Goal: Check status: Check status

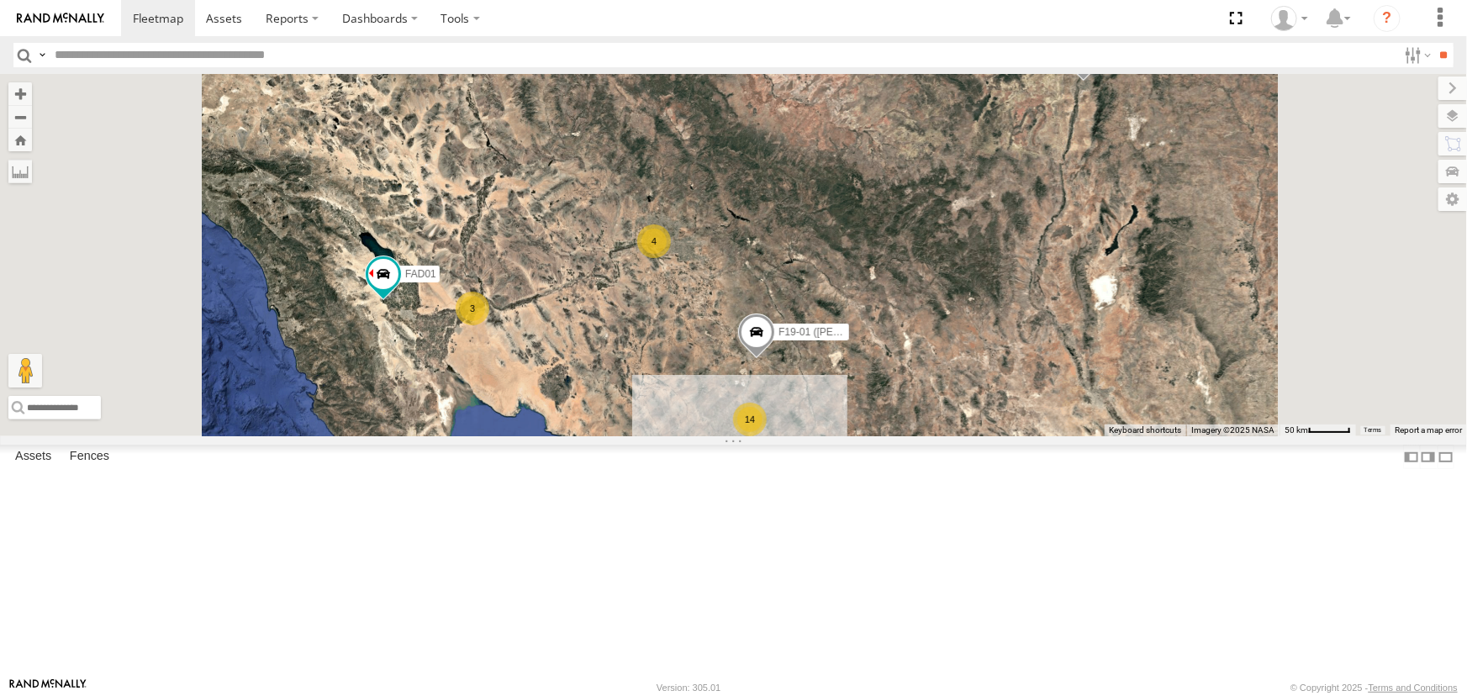
click at [0, 0] on div "FAD01" at bounding box center [0, 0] width 0 height 0
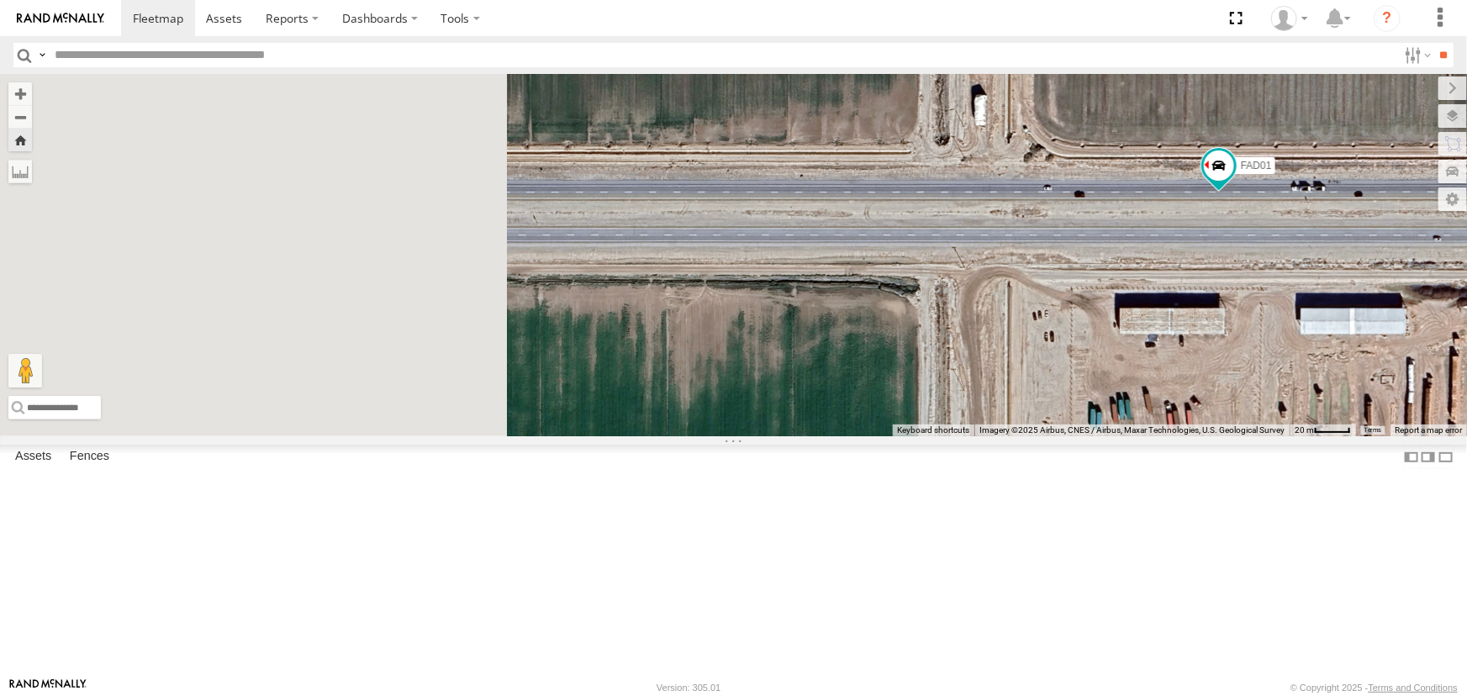
drag, startPoint x: 592, startPoint y: 457, endPoint x: 1286, endPoint y: 340, distance: 704.2
click at [977, 340] on div "FAD01" at bounding box center [733, 255] width 1467 height 362
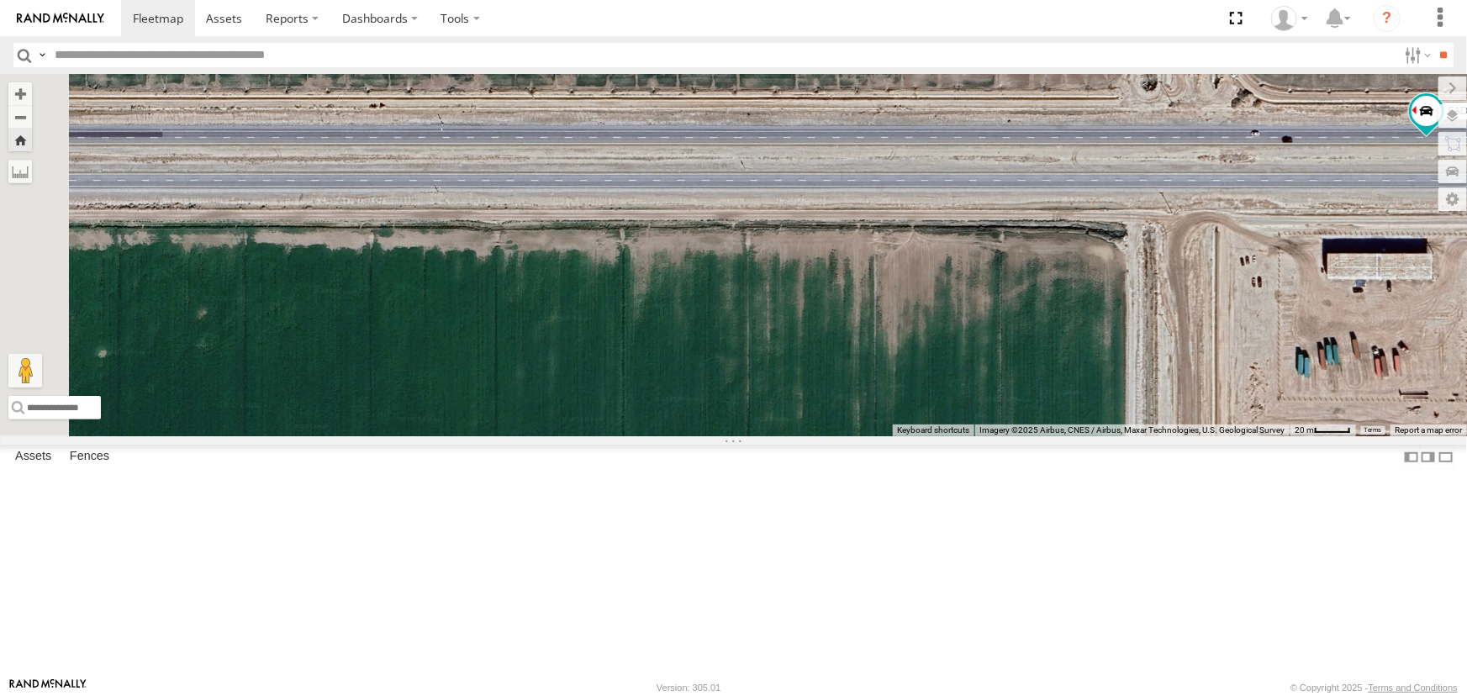
drag, startPoint x: 708, startPoint y: 367, endPoint x: 1118, endPoint y: 402, distance: 411.7
click at [977, 402] on div "FAD01" at bounding box center [733, 255] width 1467 height 362
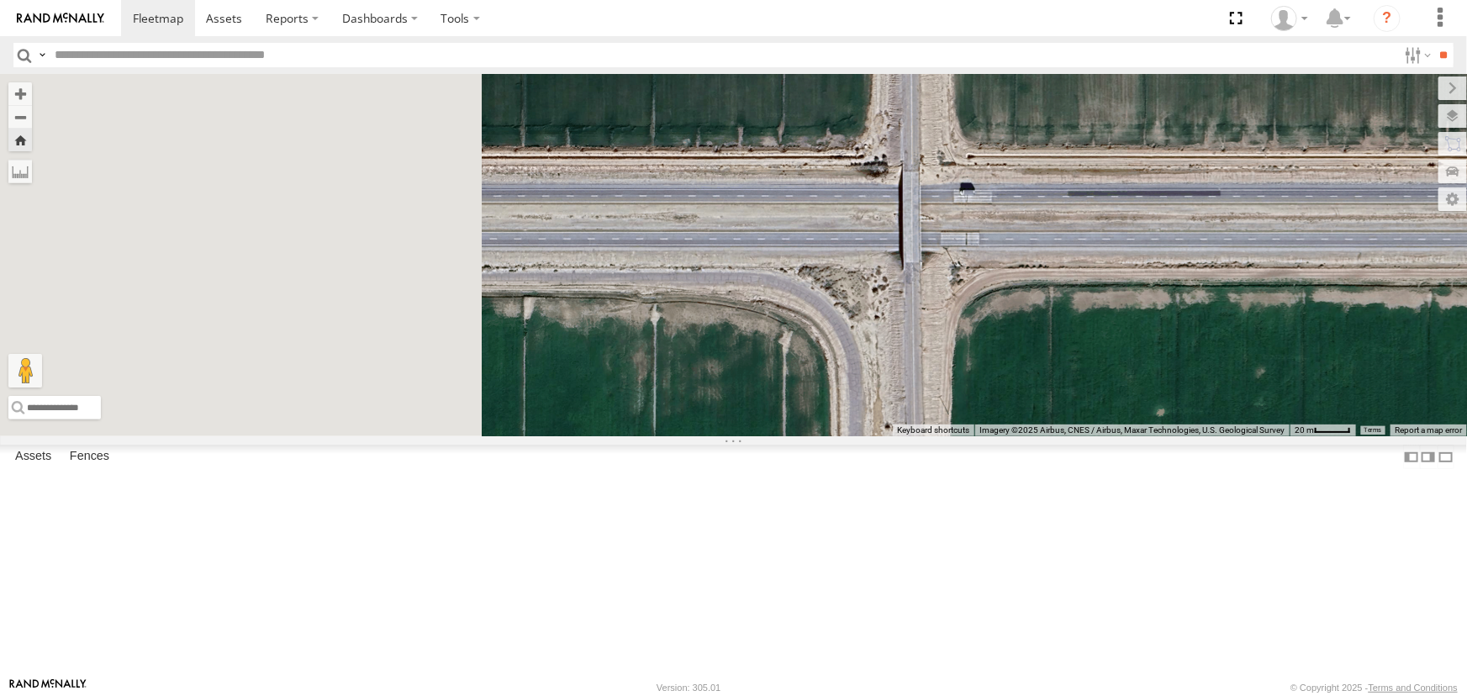
drag, startPoint x: 753, startPoint y: 382, endPoint x: 1099, endPoint y: 393, distance: 345.6
click at [977, 394] on div "FAD01" at bounding box center [733, 255] width 1467 height 362
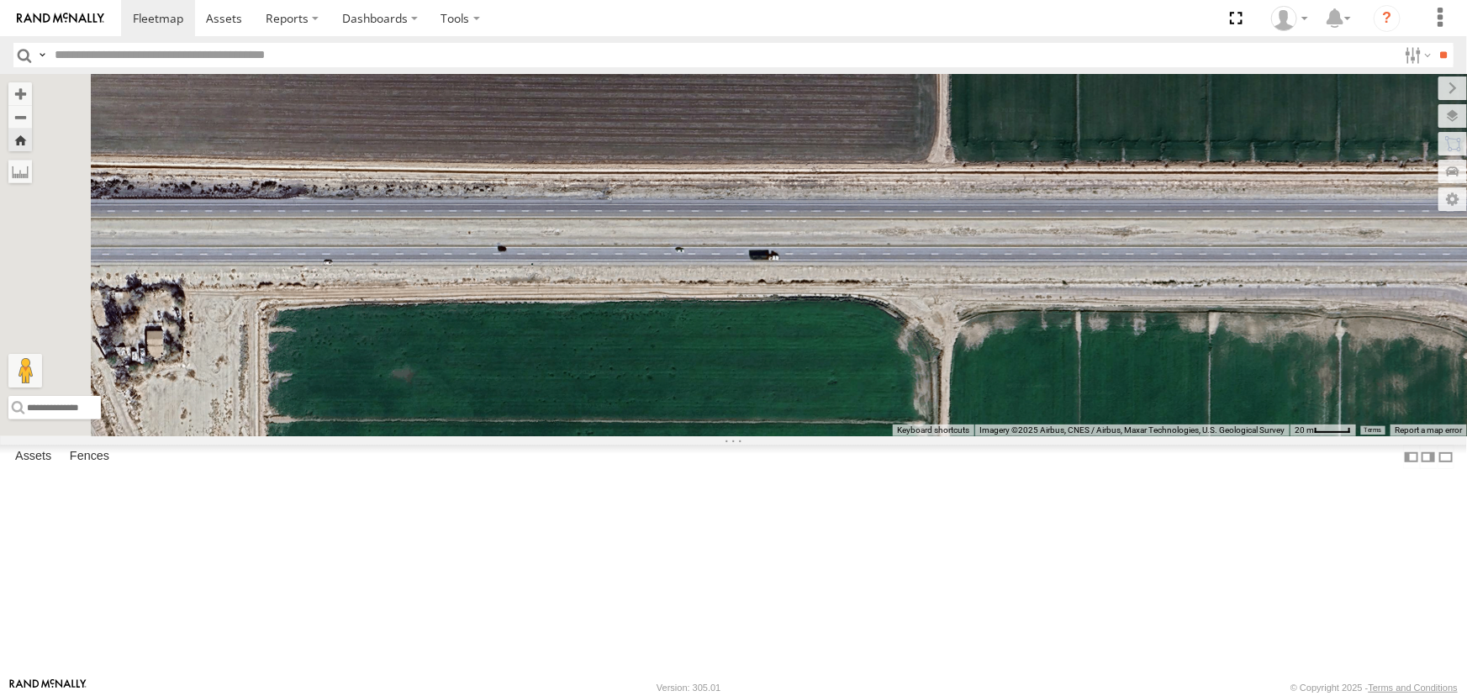
drag, startPoint x: 782, startPoint y: 386, endPoint x: 1099, endPoint y: 389, distance: 317.8
click at [977, 389] on div "FAD01" at bounding box center [733, 255] width 1467 height 362
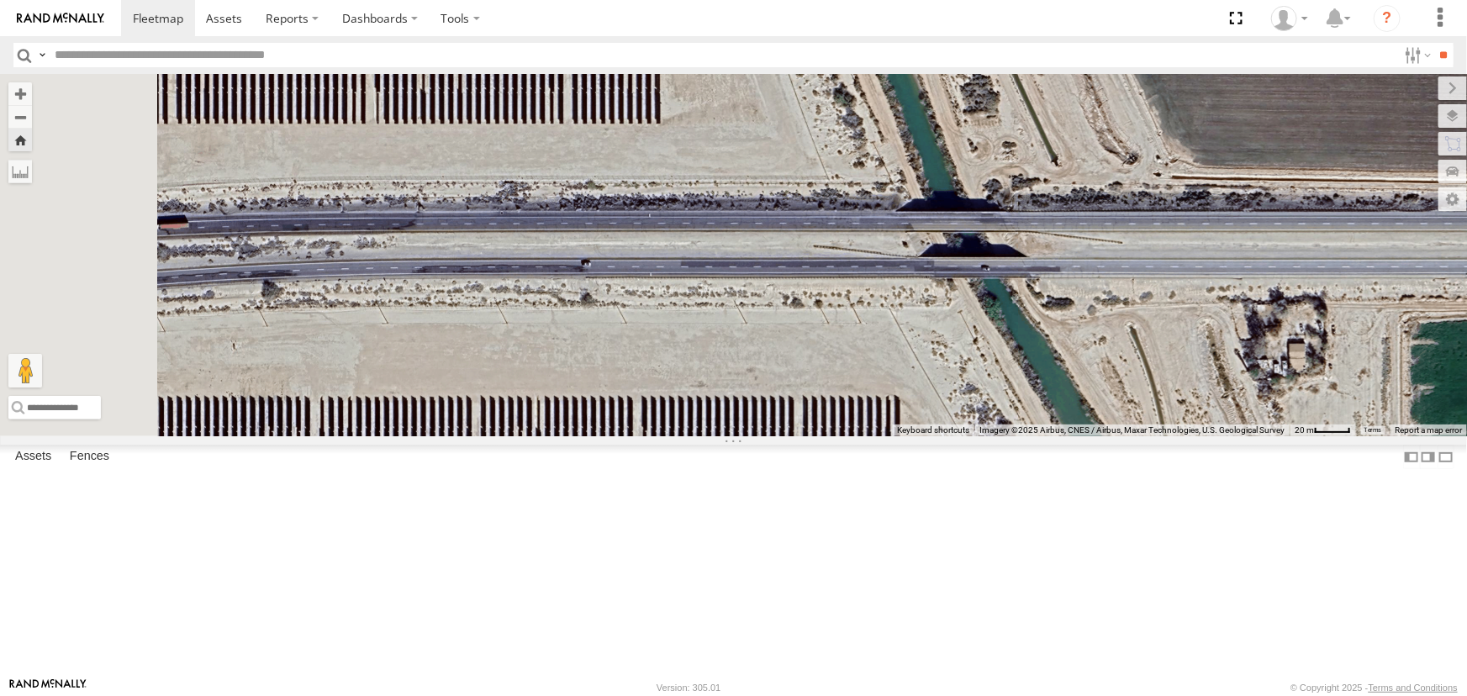
drag, startPoint x: 904, startPoint y: 395, endPoint x: 1302, endPoint y: 375, distance: 398.9
click at [977, 377] on div "FAD01" at bounding box center [733, 255] width 1467 height 362
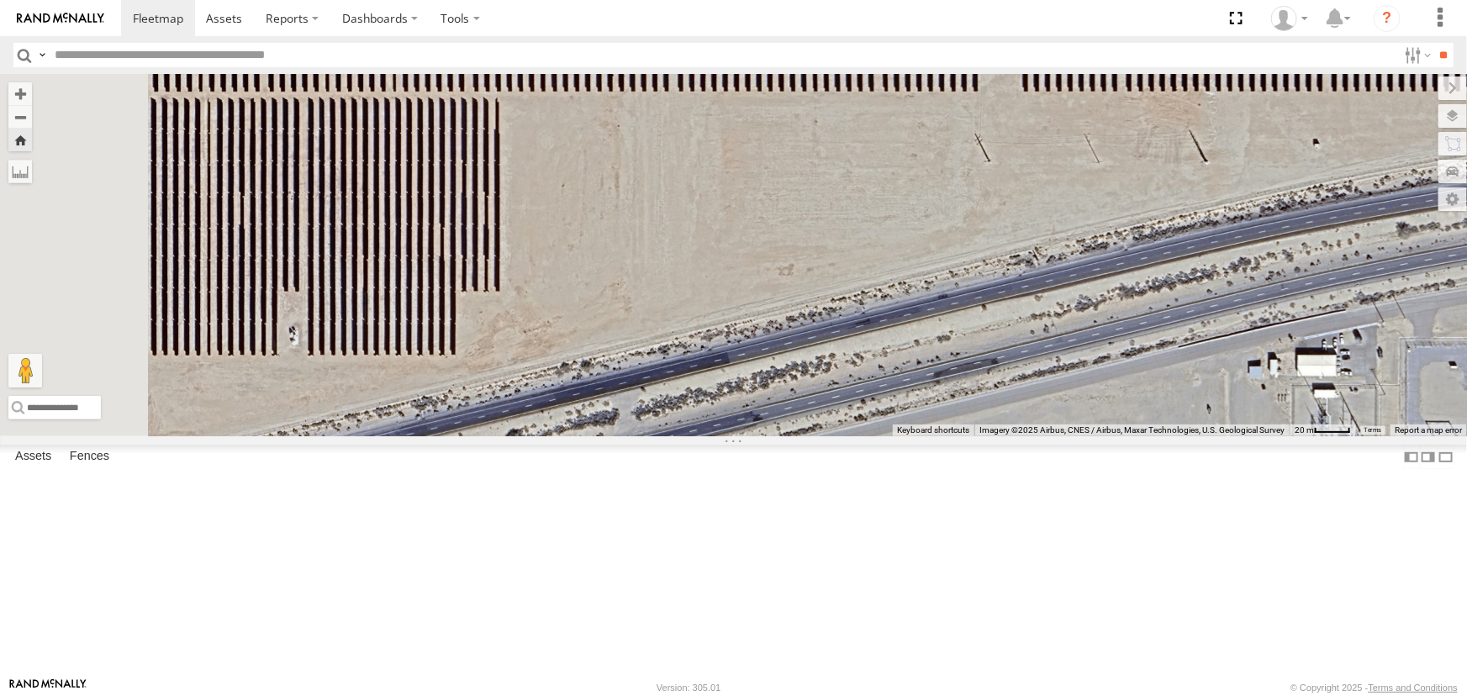
drag, startPoint x: 836, startPoint y: 392, endPoint x: 934, endPoint y: 219, distance: 198.4
click at [919, 266] on div "FAD01" at bounding box center [733, 255] width 1467 height 362
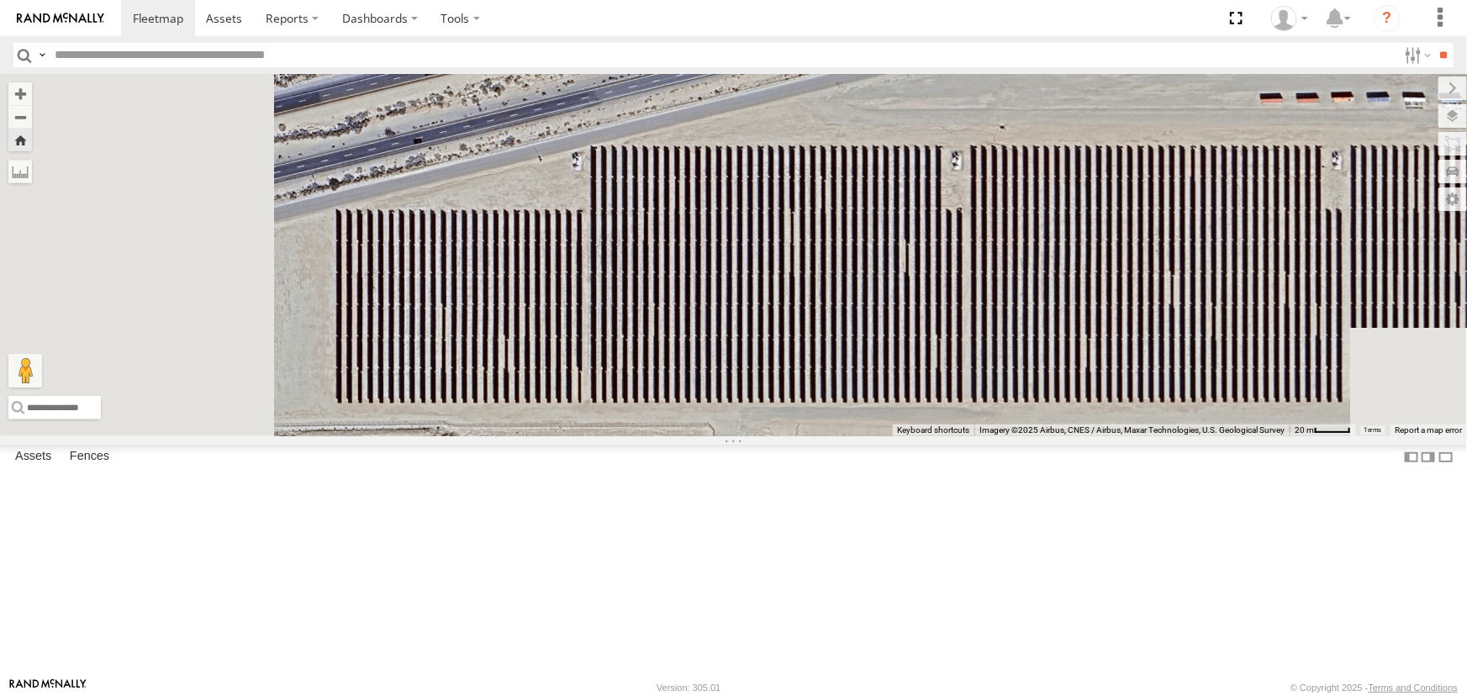
drag, startPoint x: 736, startPoint y: 279, endPoint x: 881, endPoint y: 229, distance: 153.1
click at [826, 246] on div "FAD01" at bounding box center [733, 255] width 1467 height 362
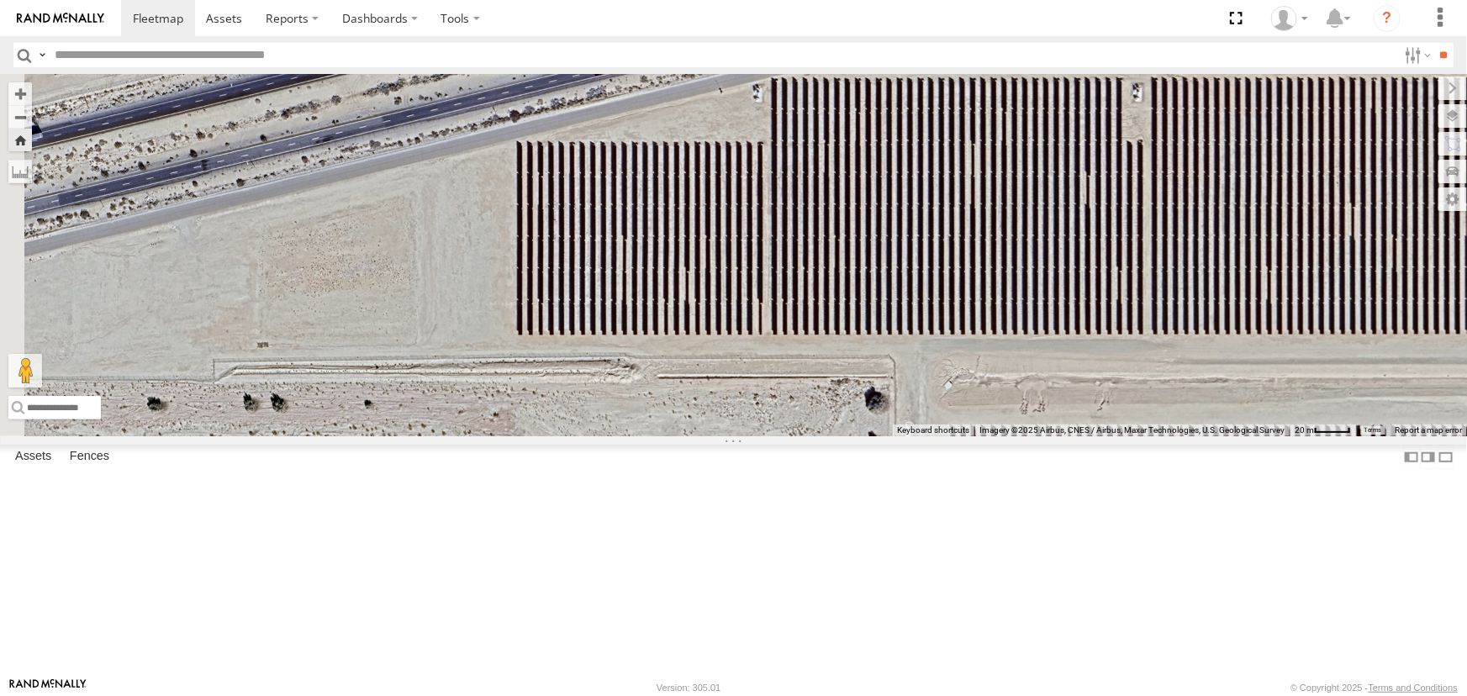
drag, startPoint x: 717, startPoint y: 289, endPoint x: 949, endPoint y: 277, distance: 232.3
click at [949, 277] on div "FAD01" at bounding box center [733, 255] width 1467 height 362
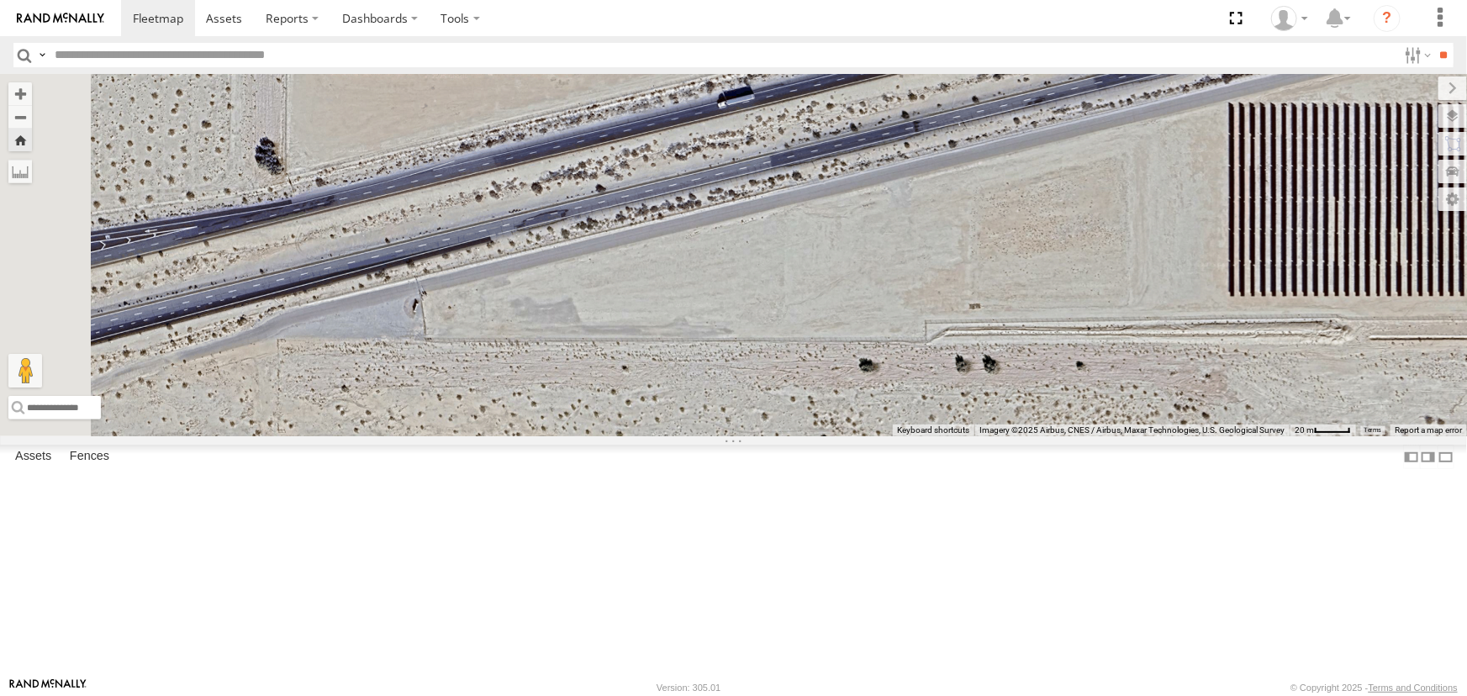
drag, startPoint x: 814, startPoint y: 338, endPoint x: 1182, endPoint y: 265, distance: 375.4
click at [977, 294] on div "FAD01" at bounding box center [733, 255] width 1467 height 362
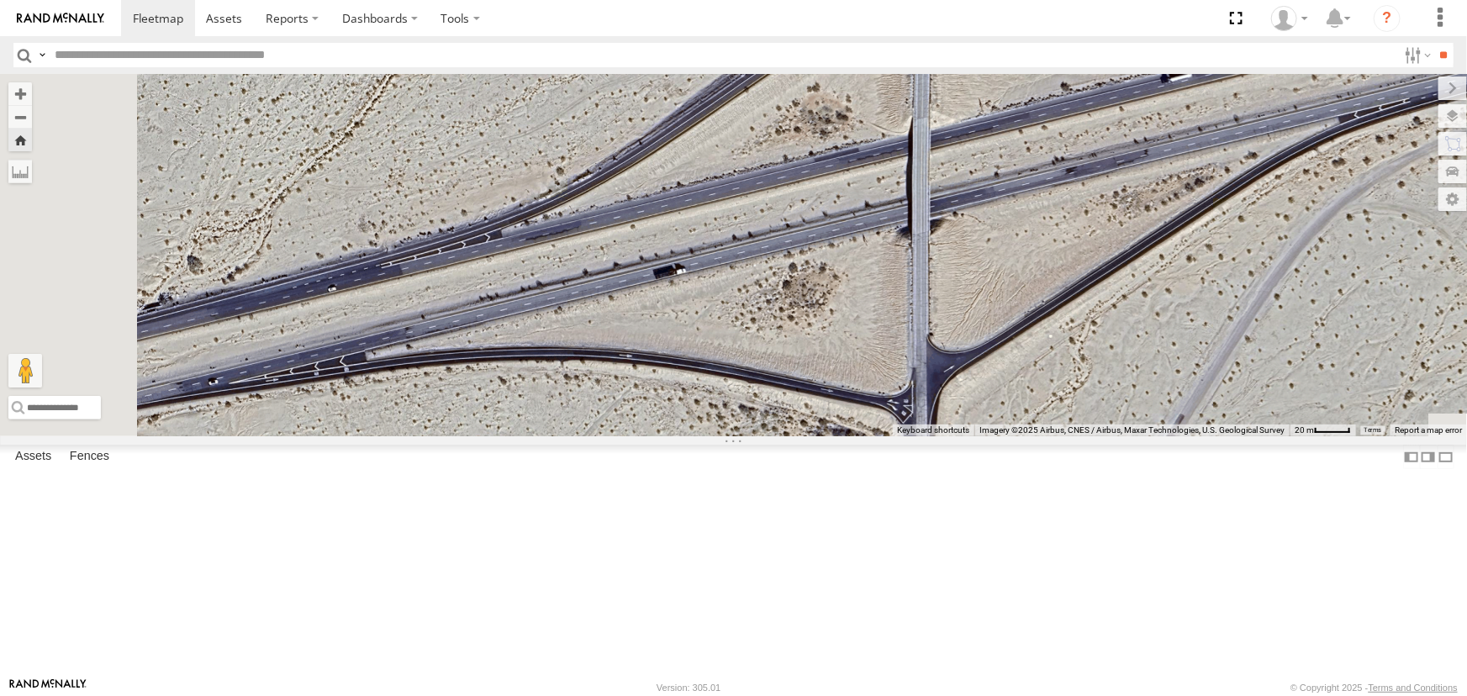
drag, startPoint x: 792, startPoint y: 394, endPoint x: 1039, endPoint y: 318, distance: 258.7
click at [977, 343] on div "FAD01" at bounding box center [733, 255] width 1467 height 362
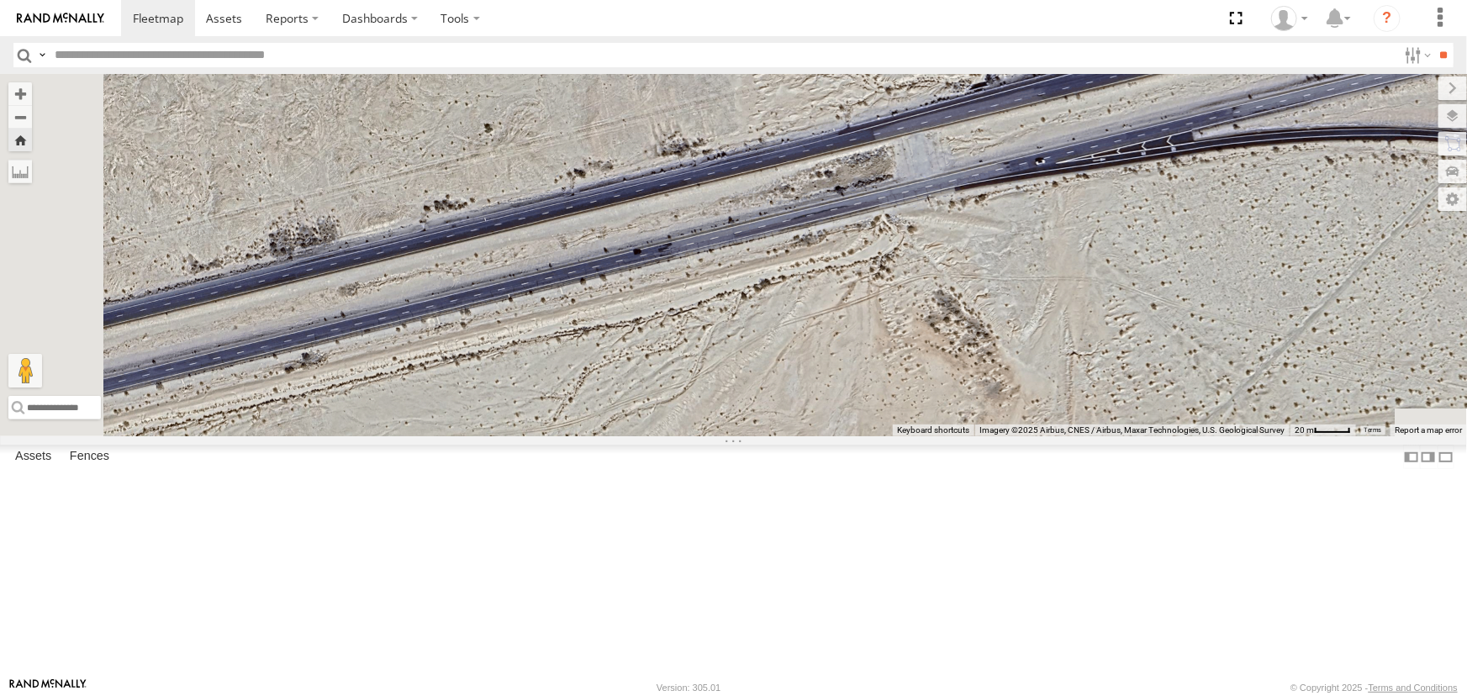
drag, startPoint x: 762, startPoint y: 362, endPoint x: 997, endPoint y: 303, distance: 242.0
click at [971, 314] on div "FAD01" at bounding box center [733, 255] width 1467 height 362
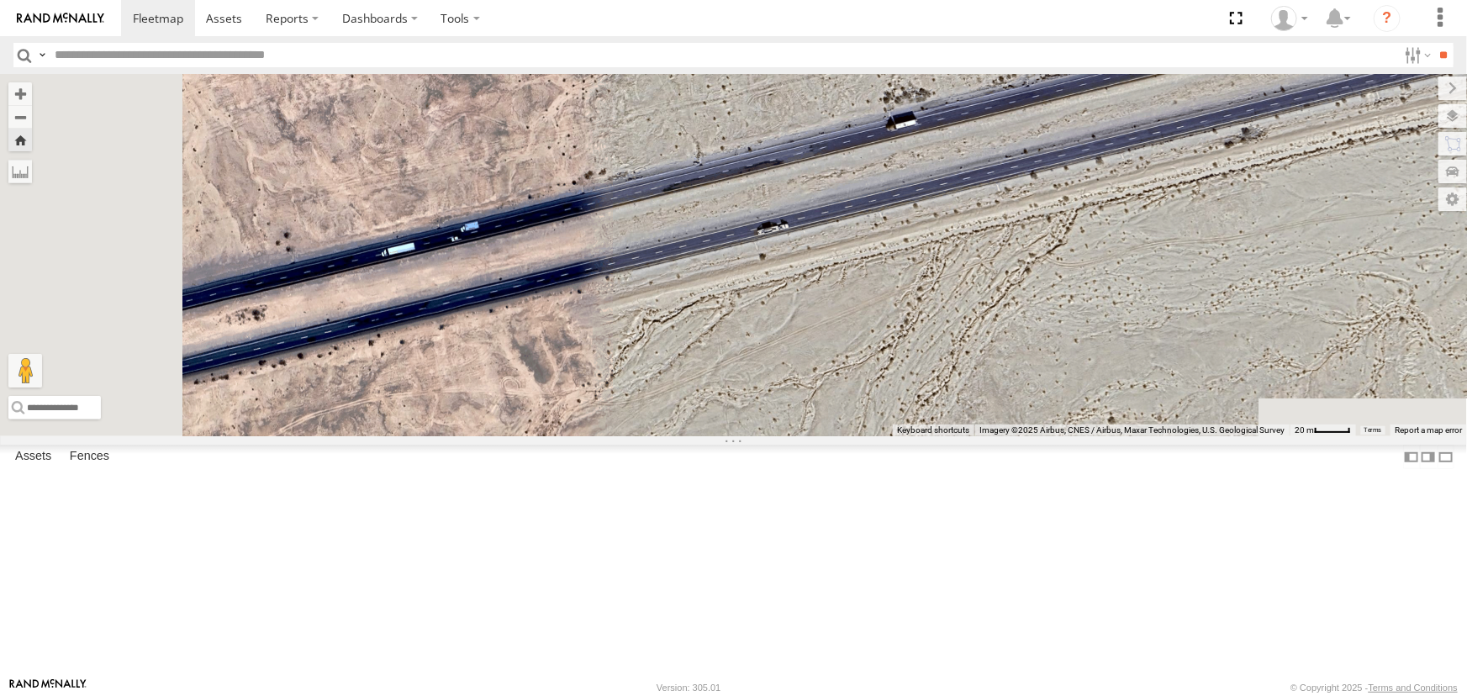
drag, startPoint x: 620, startPoint y: 435, endPoint x: 916, endPoint y: 267, distance: 339.9
click at [837, 326] on div "FAD01" at bounding box center [733, 255] width 1467 height 362
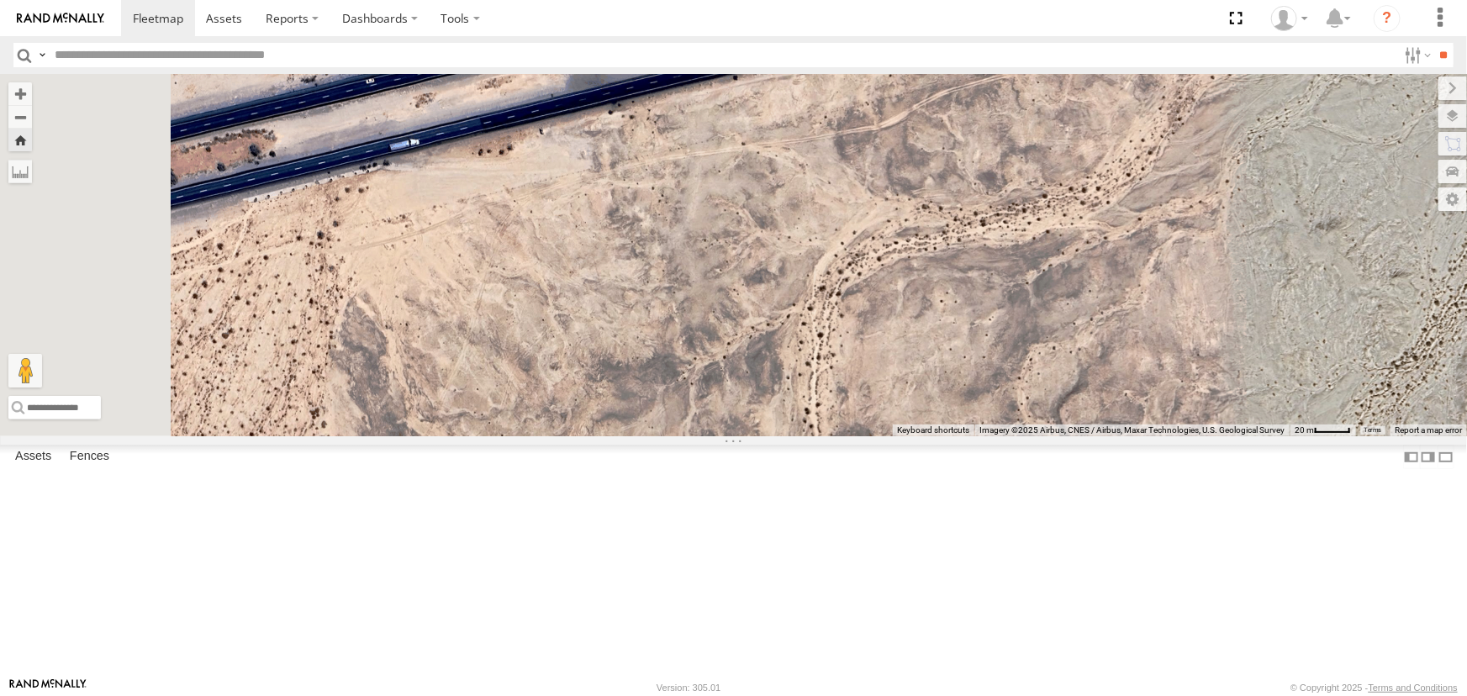
drag, startPoint x: 658, startPoint y: 312, endPoint x: 848, endPoint y: 299, distance: 190.4
click at [848, 299] on div "FAD01" at bounding box center [733, 255] width 1467 height 362
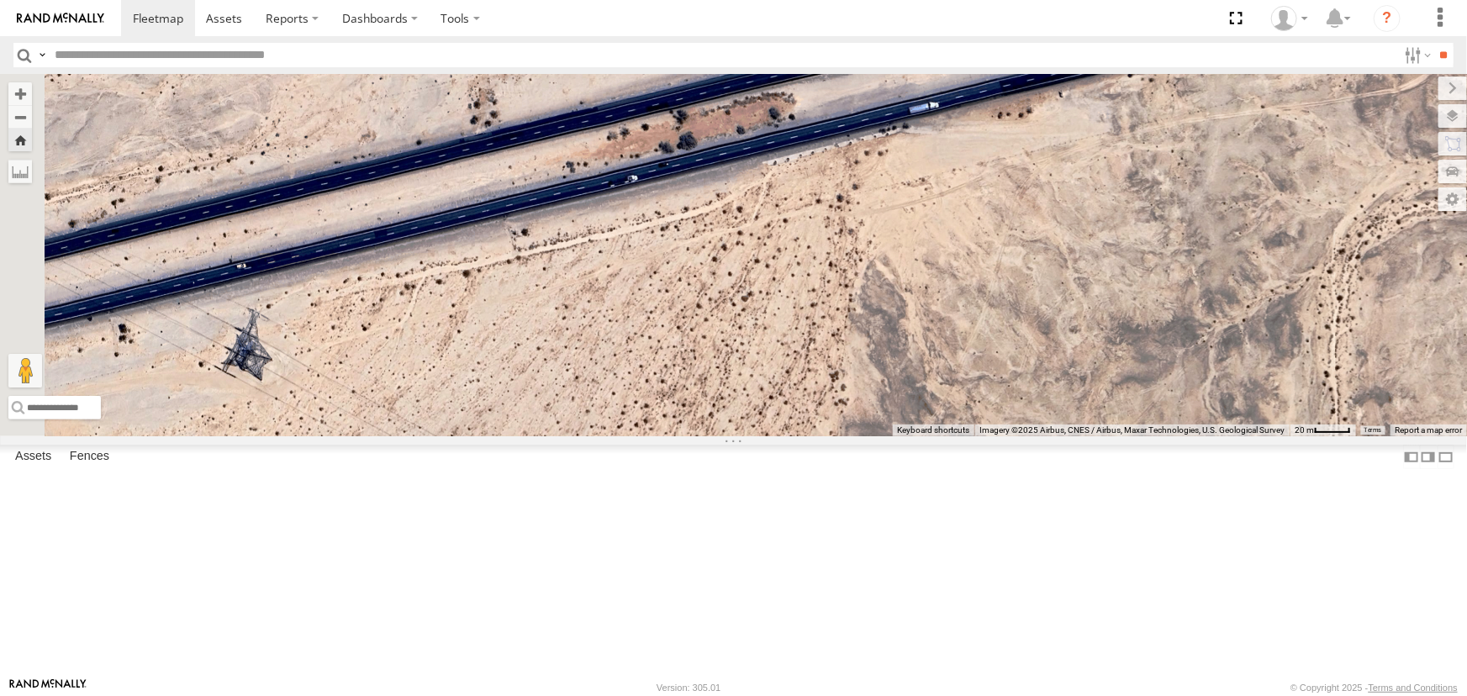
click at [0, 0] on div "FAD01" at bounding box center [0, 0] width 0 height 0
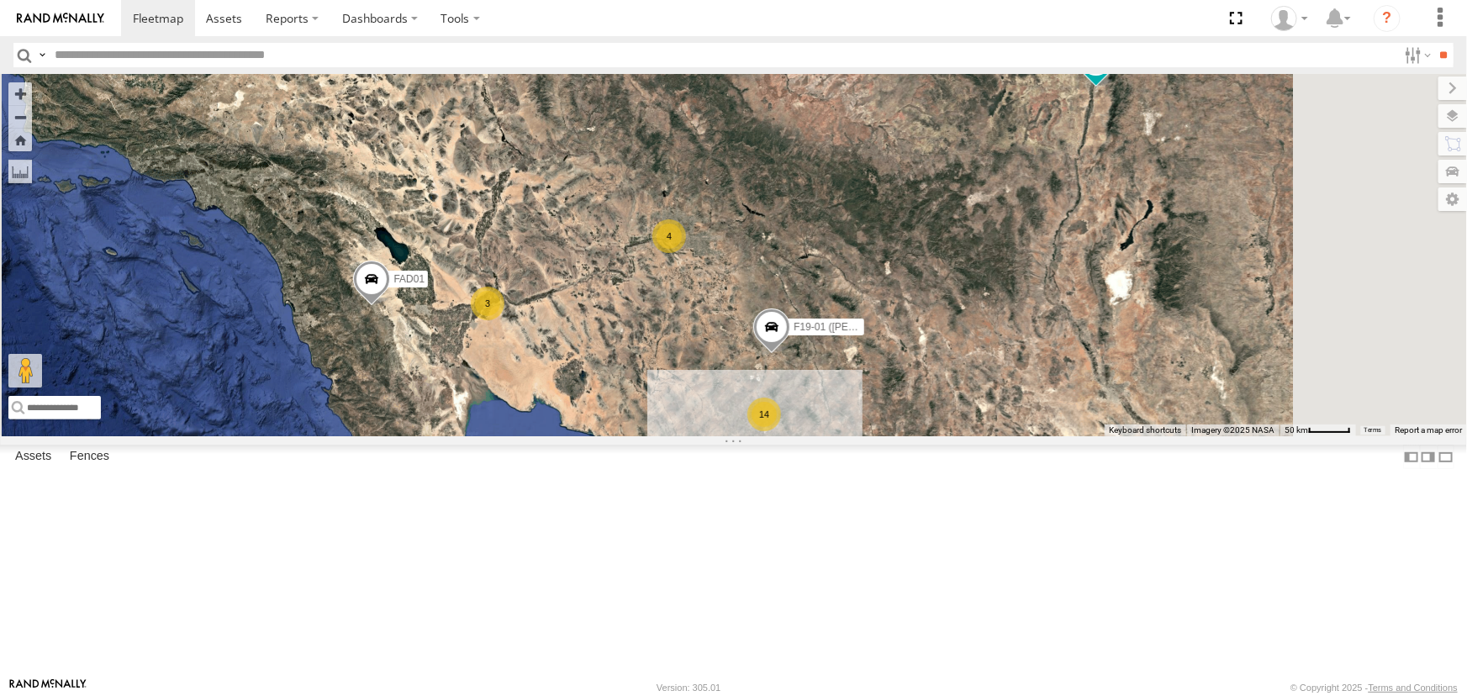
click at [0, 0] on div "FAD01" at bounding box center [0, 0] width 0 height 0
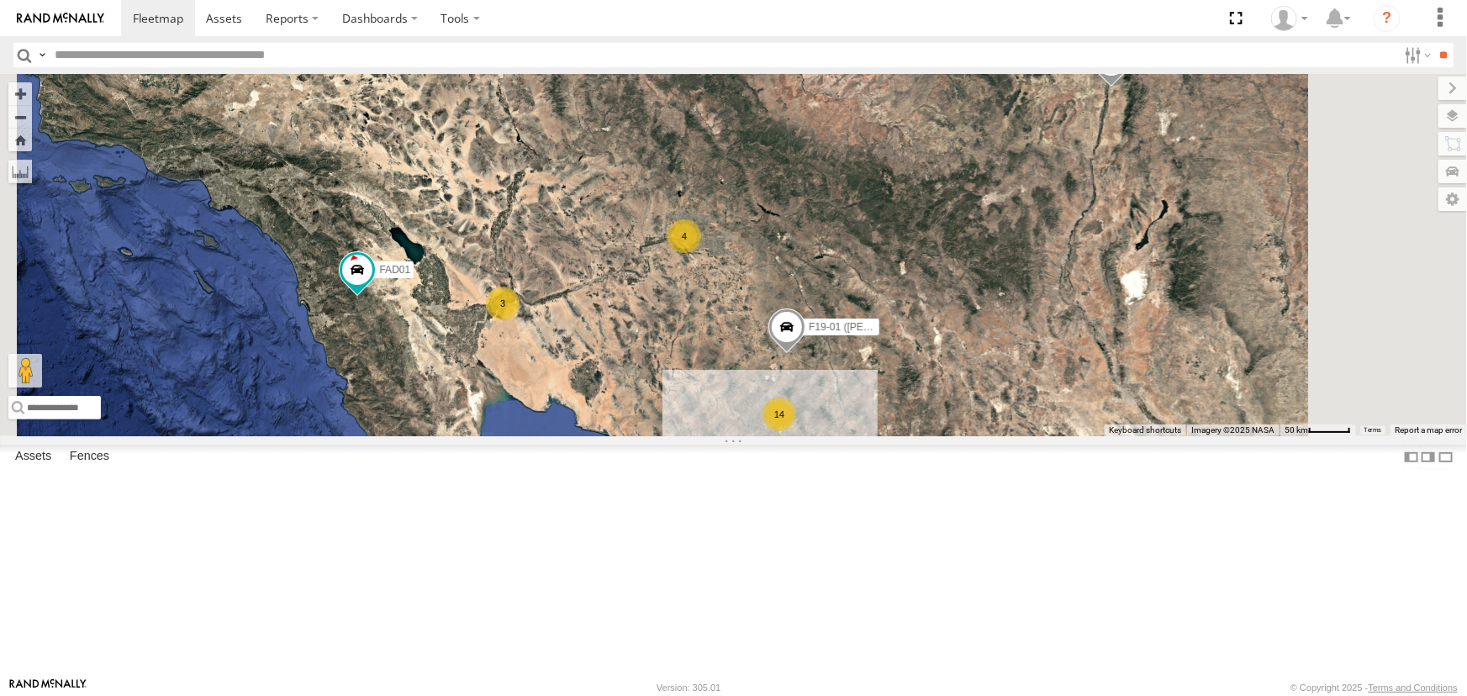
click at [0, 0] on div "P13 ([PERSON_NAME])" at bounding box center [0, 0] width 0 height 0
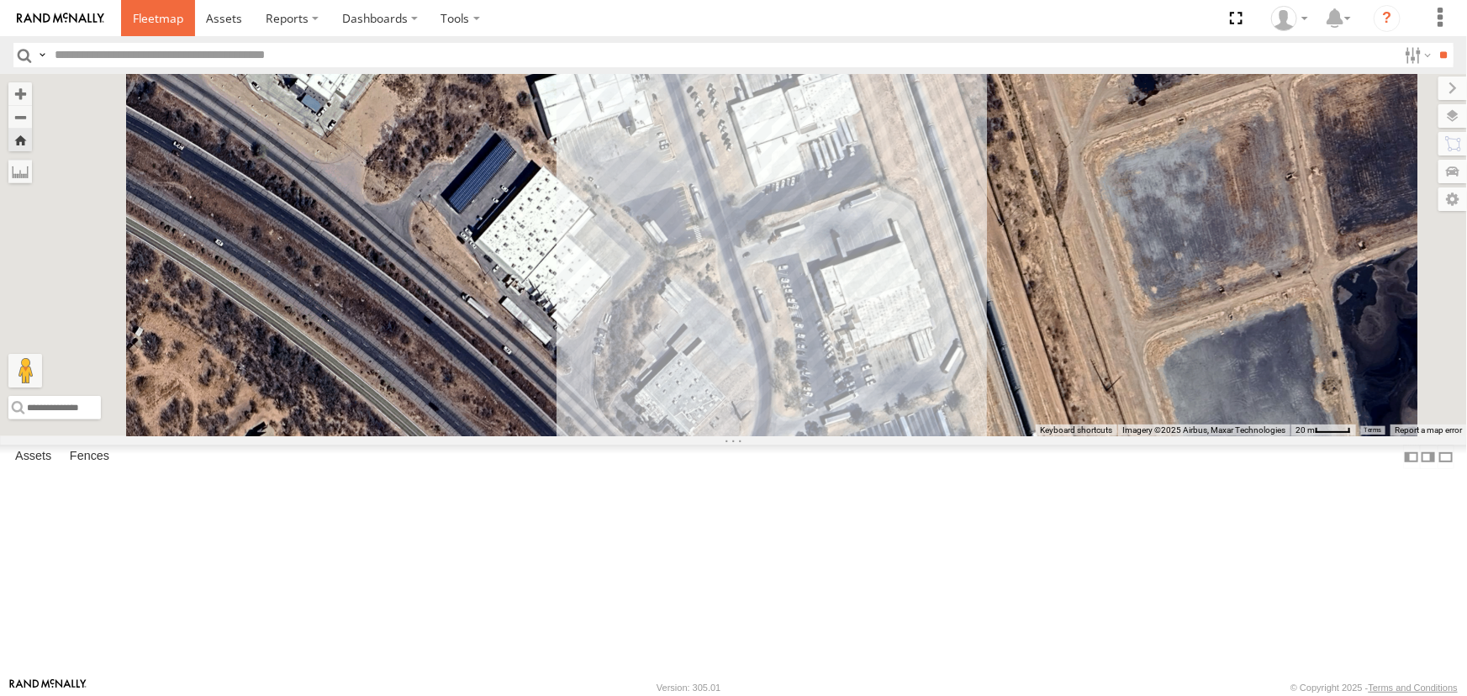
drag, startPoint x: 157, startPoint y: 14, endPoint x: 145, endPoint y: 0, distance: 18.5
click at [157, 17] on span at bounding box center [158, 18] width 50 height 16
